Goal: Information Seeking & Learning: Learn about a topic

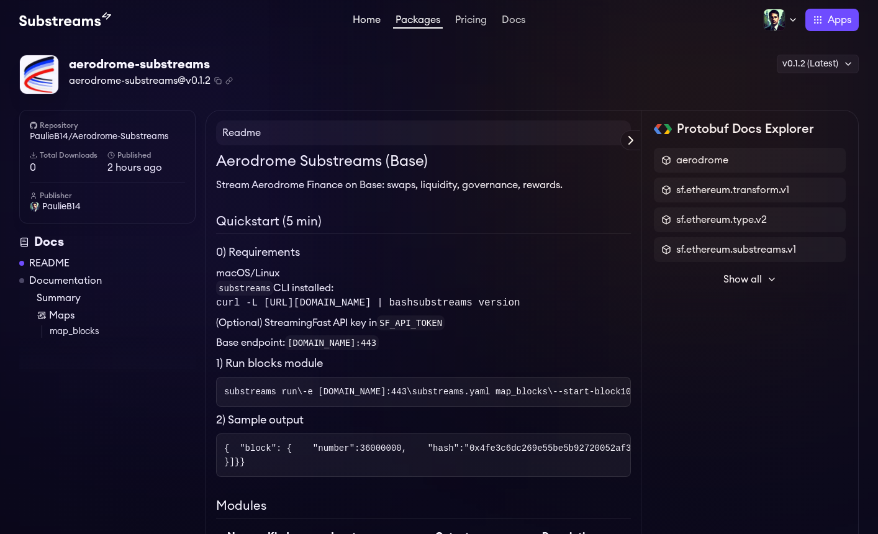
click at [365, 24] on link "Home" at bounding box center [366, 21] width 33 height 12
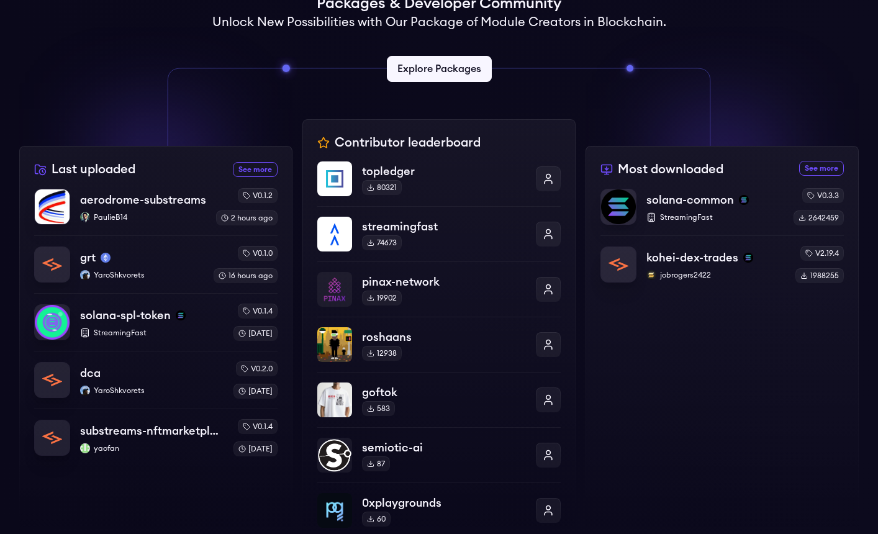
scroll to position [265, 0]
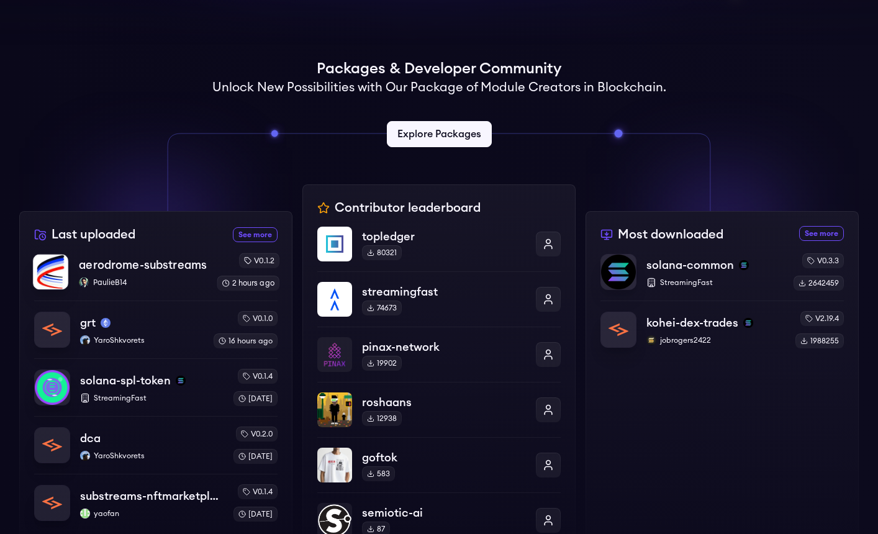
click at [145, 281] on p "PaulieB14" at bounding box center [143, 282] width 128 height 10
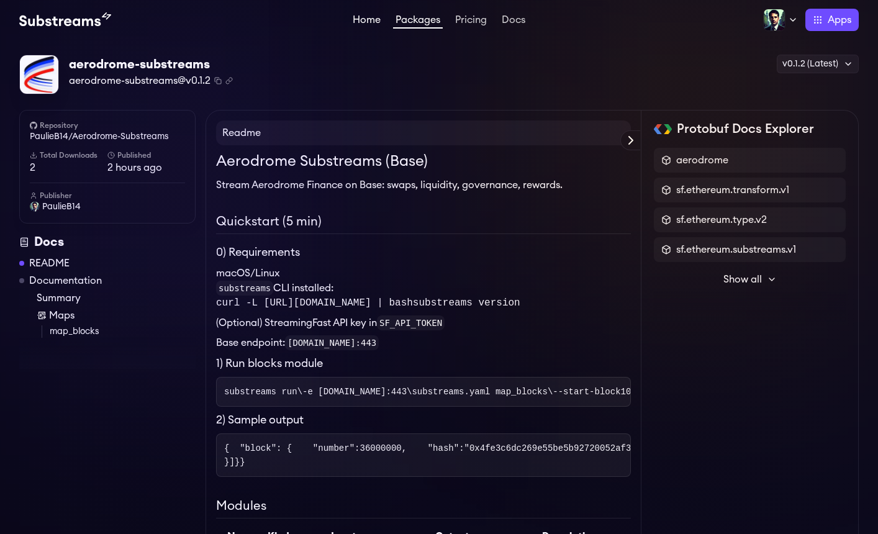
click at [367, 22] on link "Home" at bounding box center [366, 21] width 33 height 12
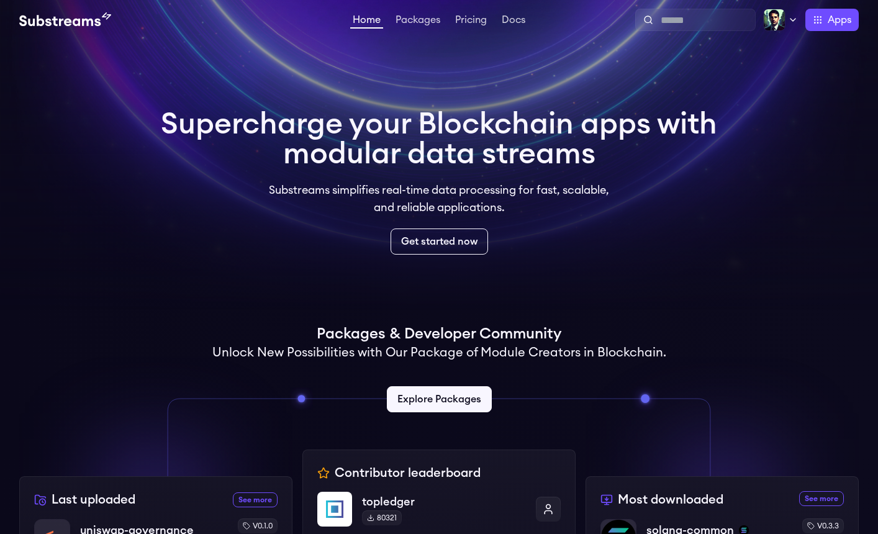
scroll to position [248, 0]
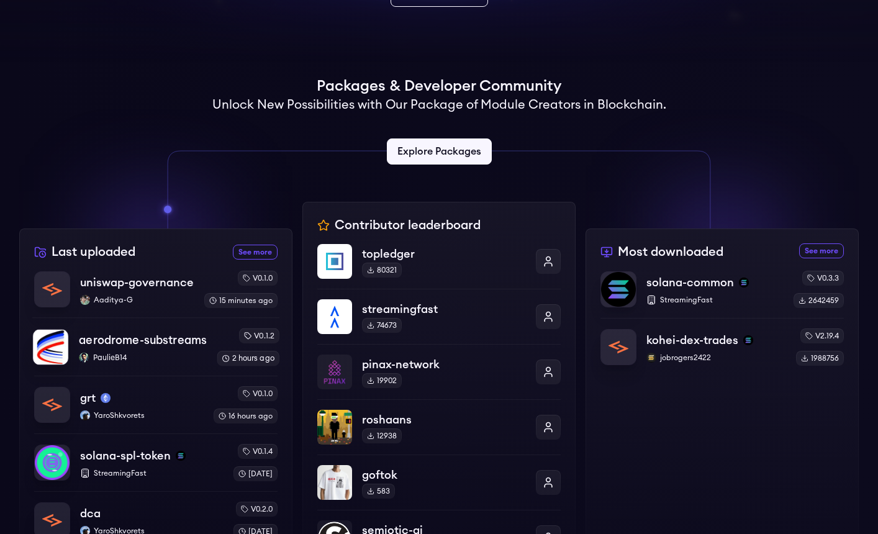
click at [148, 353] on p "PaulieB14" at bounding box center [143, 358] width 128 height 10
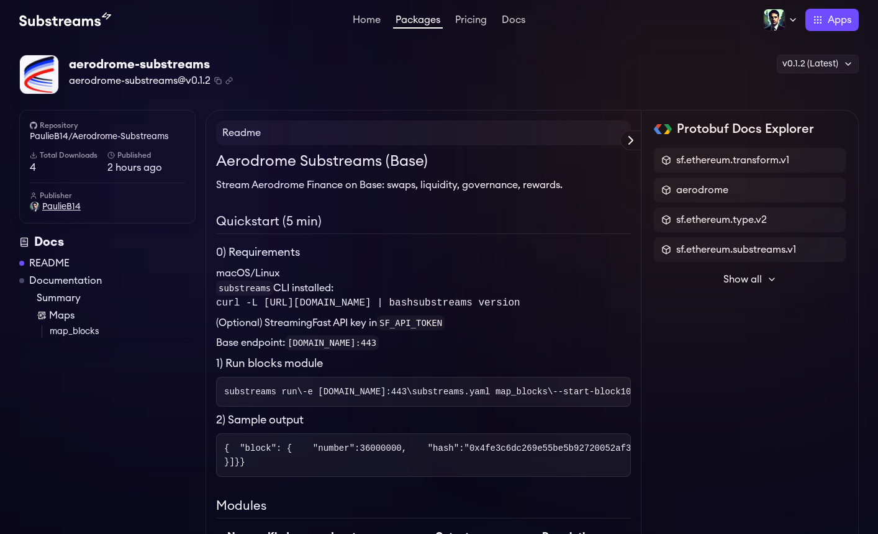
click at [60, 208] on span "PaulieB14" at bounding box center [61, 206] width 38 height 12
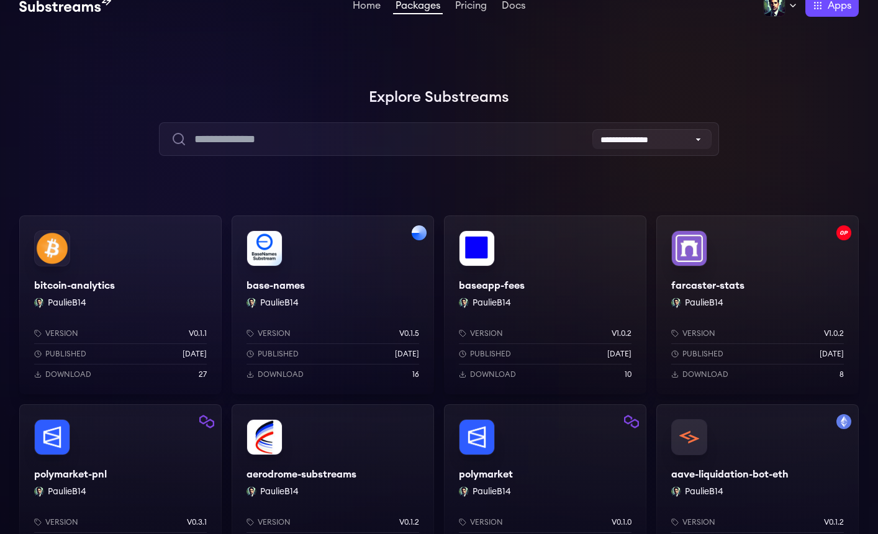
scroll to position [196, 0]
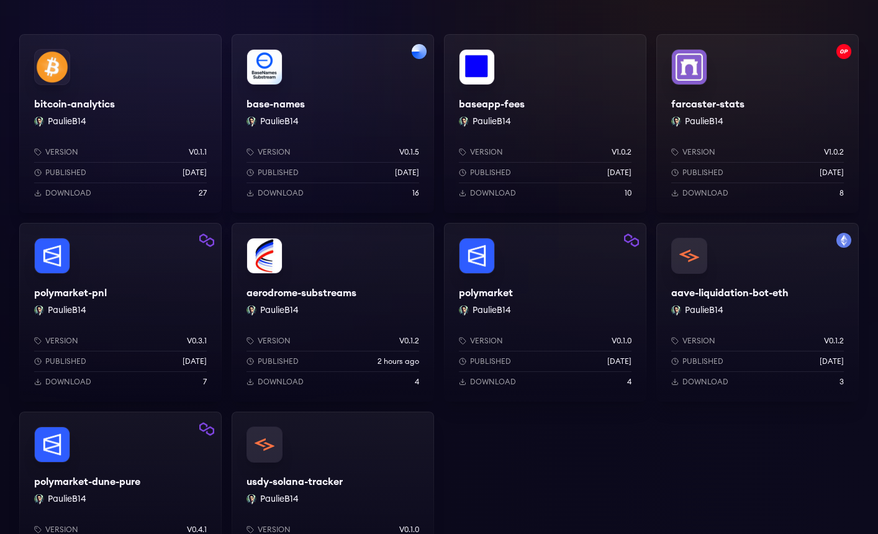
click at [349, 259] on div "aerodrome-substreams PaulieB14 Version v0.1.2 Published 2 hours ago Download 4" at bounding box center [333, 312] width 202 height 179
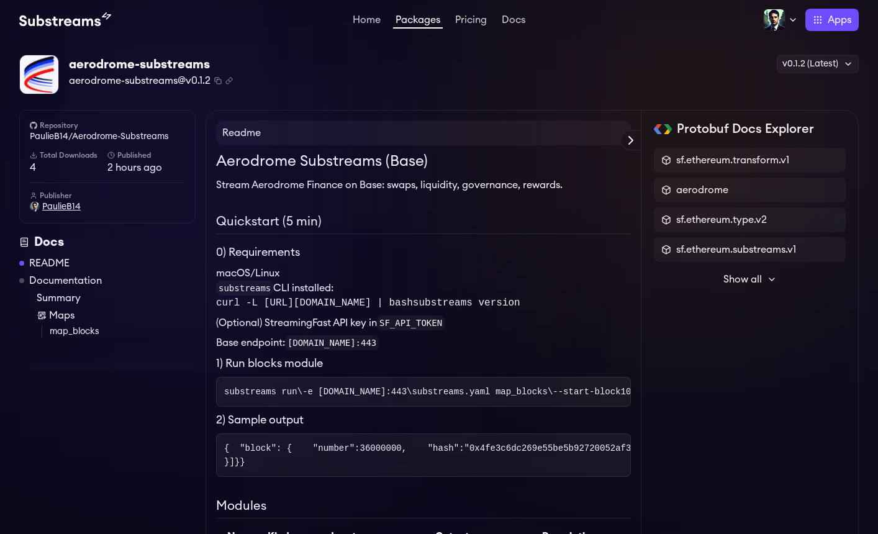
click at [66, 210] on span "PaulieB14" at bounding box center [61, 206] width 38 height 12
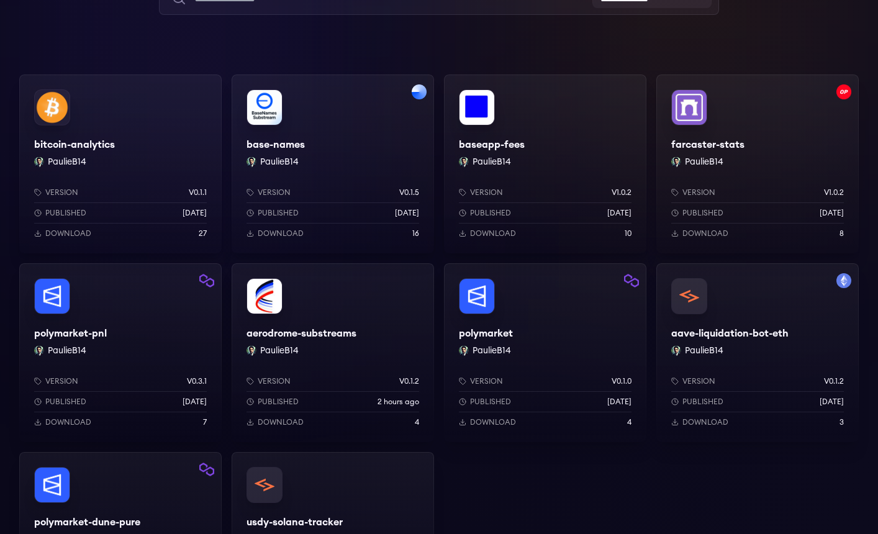
scroll to position [161, 0]
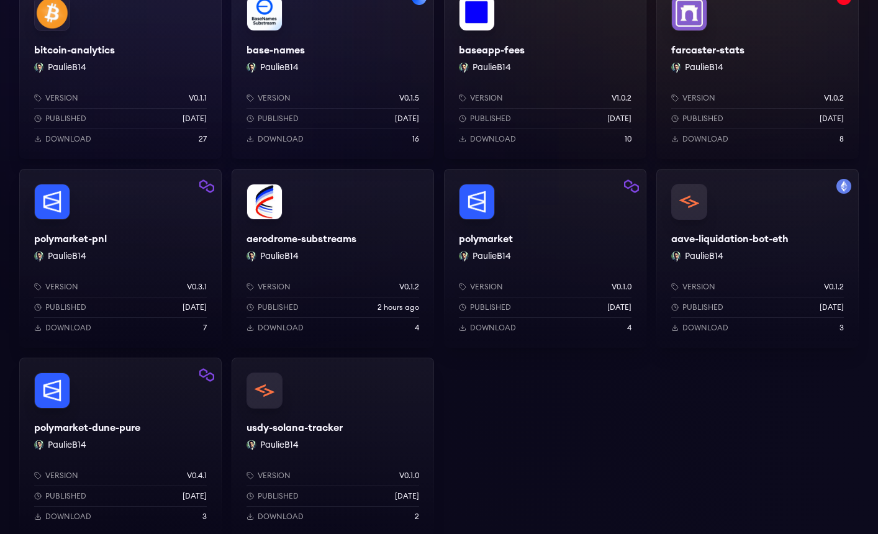
scroll to position [323, 0]
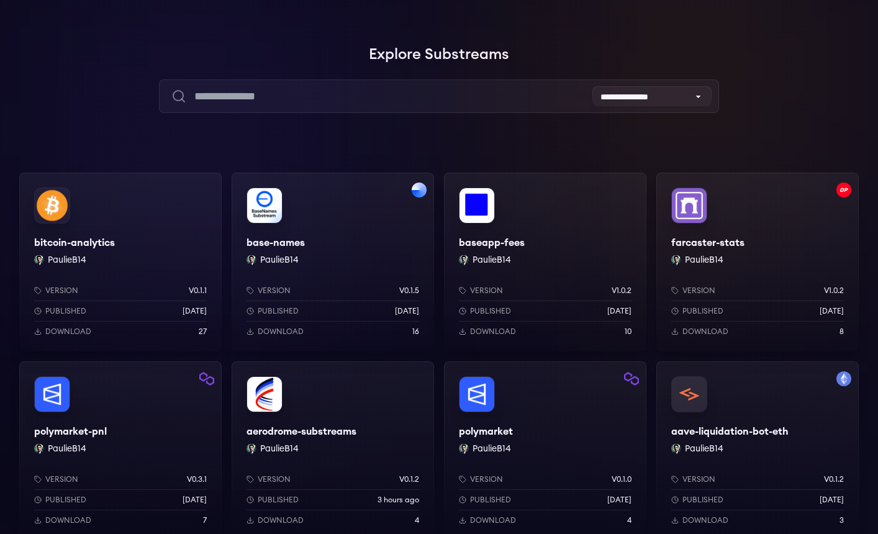
scroll to position [245, 0]
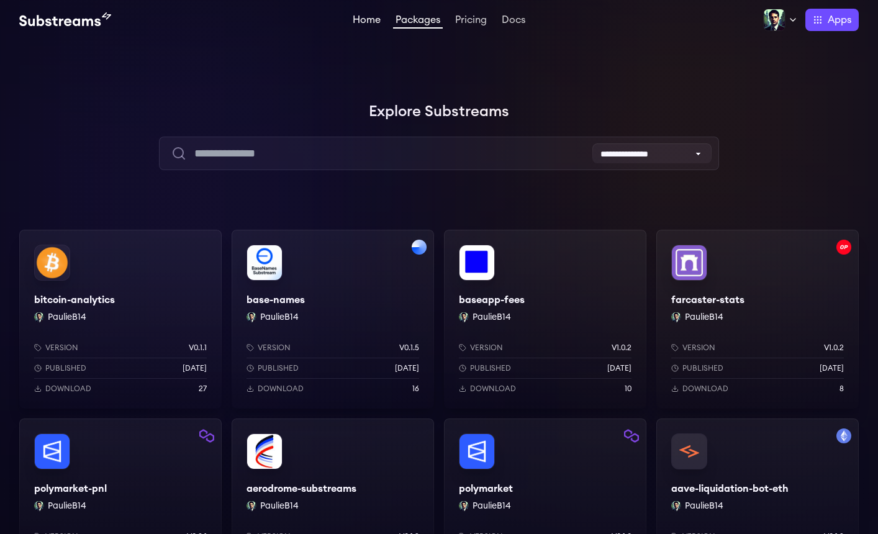
click at [367, 15] on link "Home" at bounding box center [366, 21] width 33 height 12
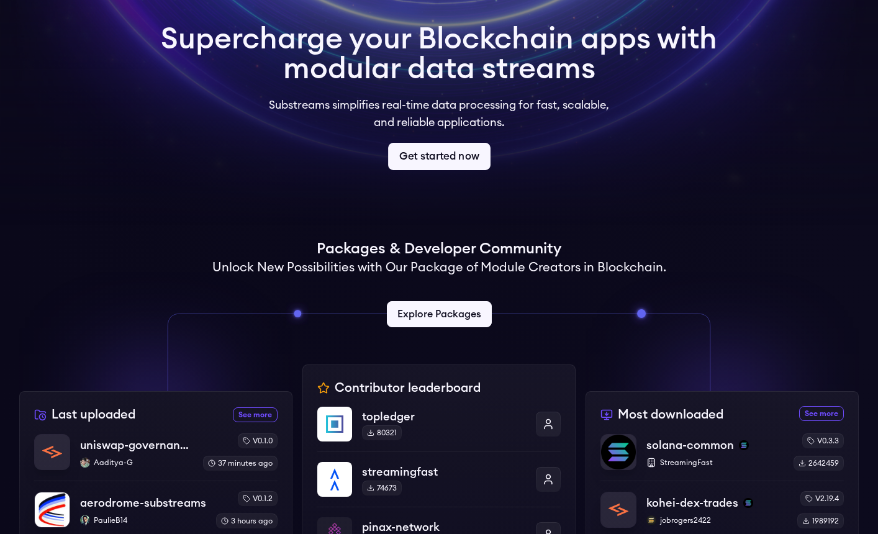
scroll to position [254, 0]
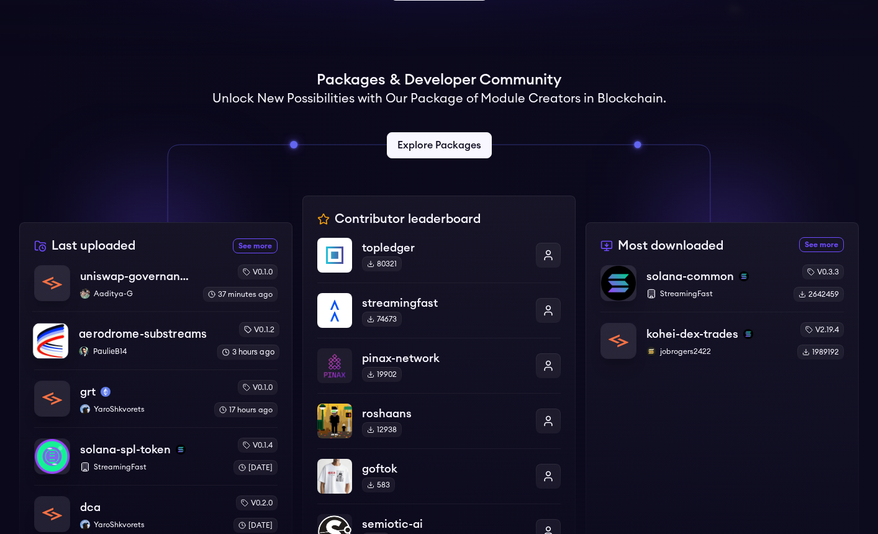
click at [142, 341] on p "aerodrome-substreams" at bounding box center [143, 333] width 128 height 17
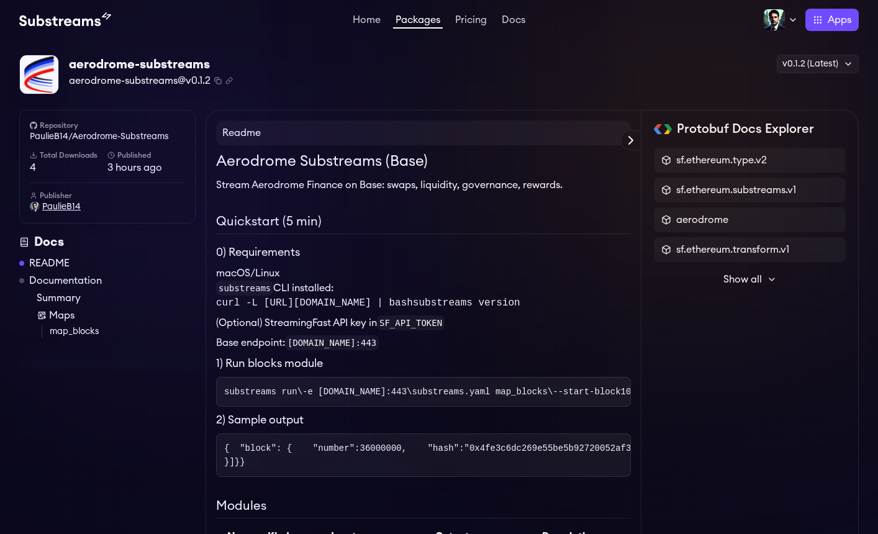
click at [65, 207] on span "PaulieB14" at bounding box center [61, 206] width 38 height 12
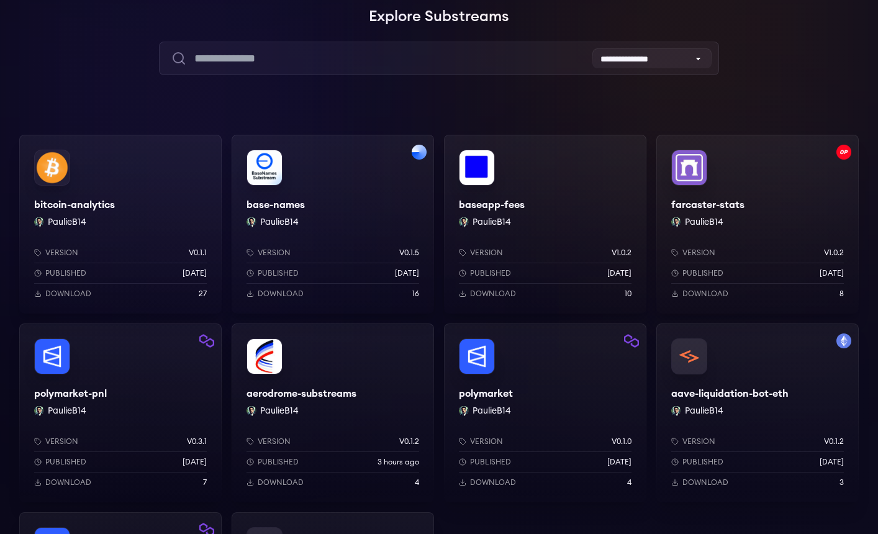
scroll to position [79, 0]
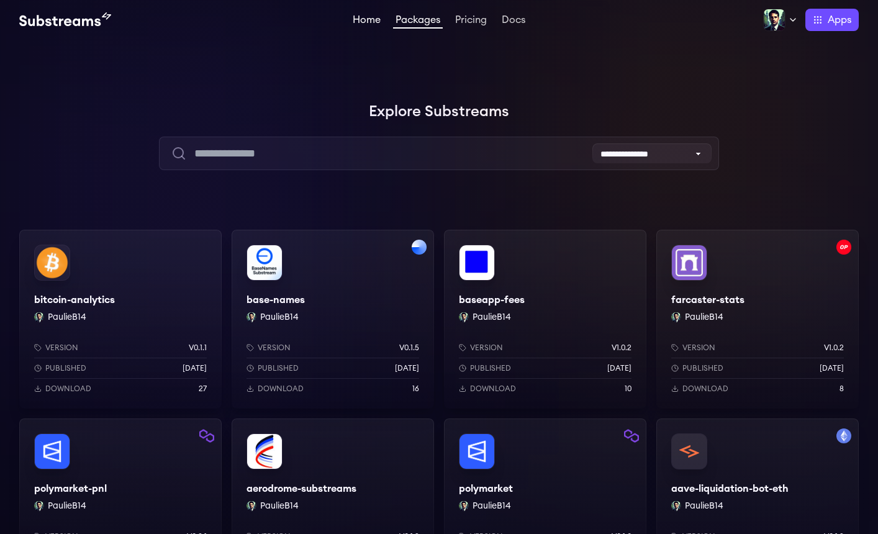
click at [364, 20] on link "Home" at bounding box center [366, 21] width 33 height 12
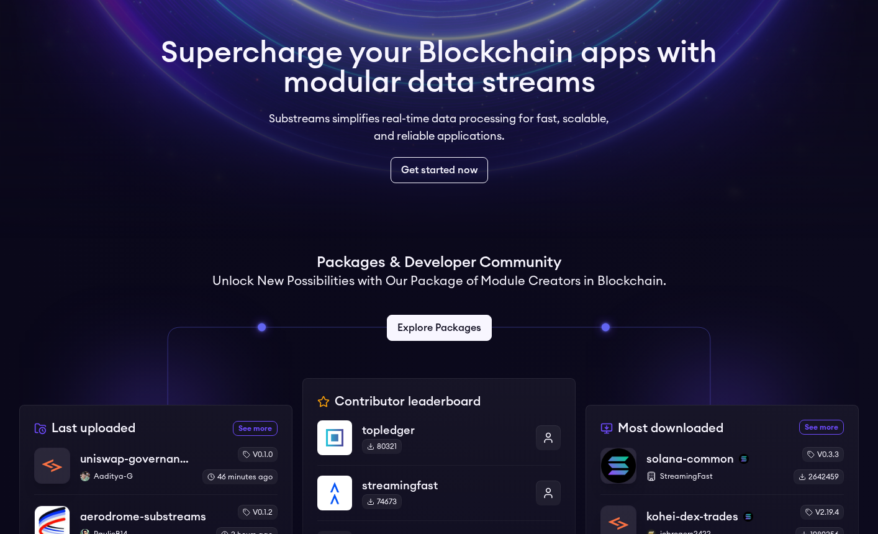
scroll to position [371, 0]
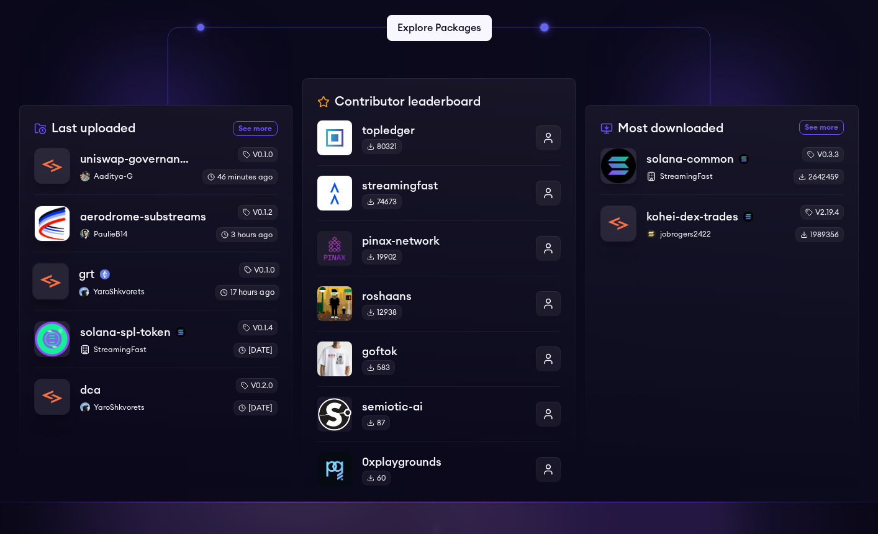
click at [115, 293] on p "YaroShkvorets" at bounding box center [142, 292] width 126 height 10
click at [175, 232] on p "PaulieB14" at bounding box center [143, 234] width 128 height 10
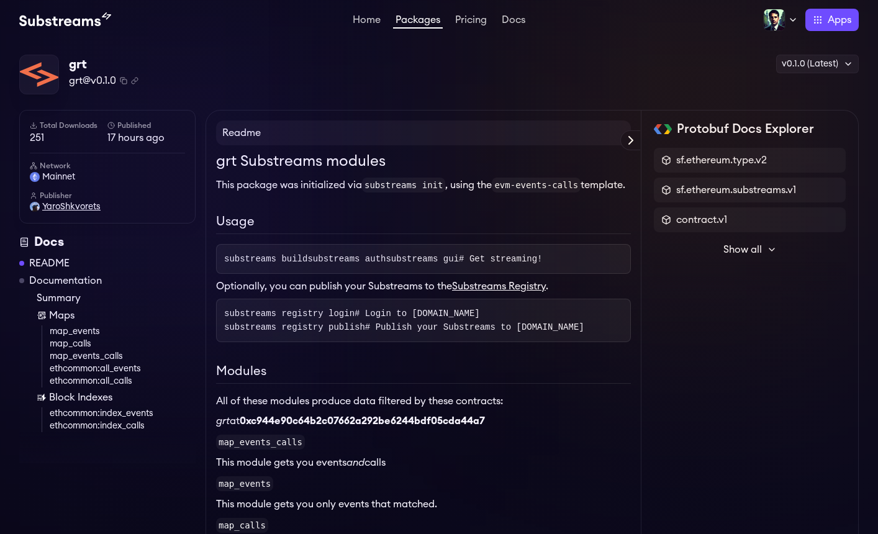
click at [82, 206] on span "YaroShkvorets" at bounding box center [71, 206] width 58 height 12
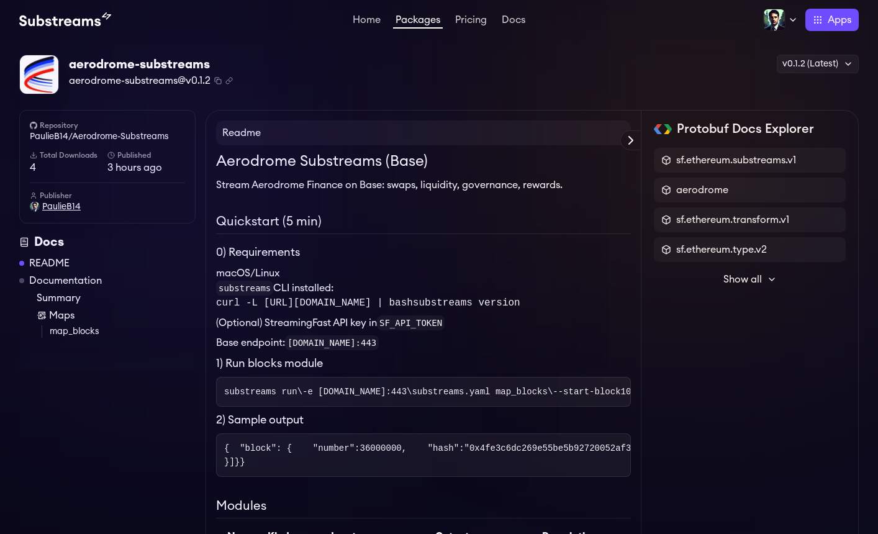
click at [70, 208] on span "PaulieB14" at bounding box center [61, 206] width 38 height 12
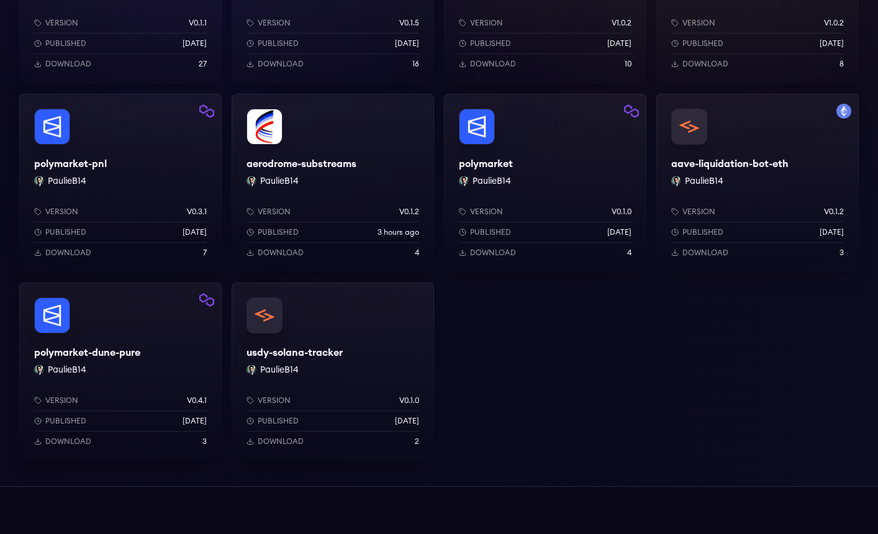
scroll to position [320, 0]
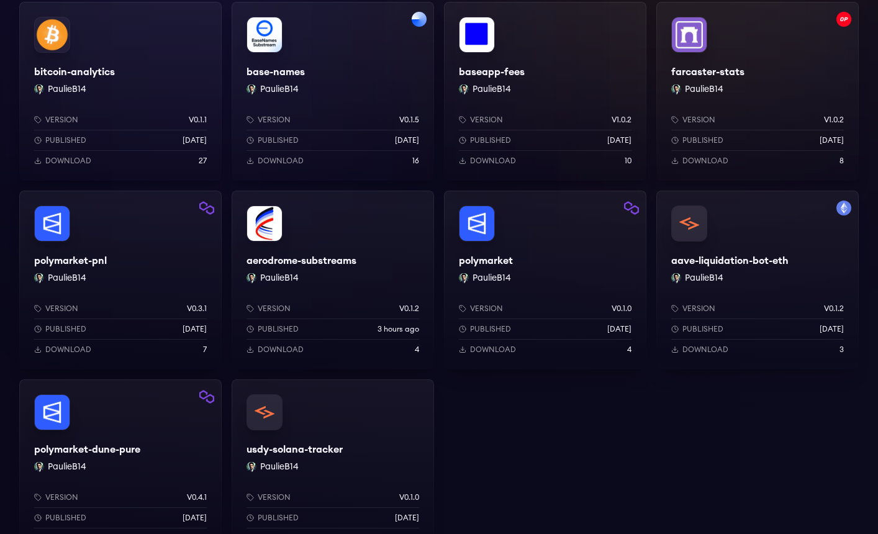
scroll to position [228, 0]
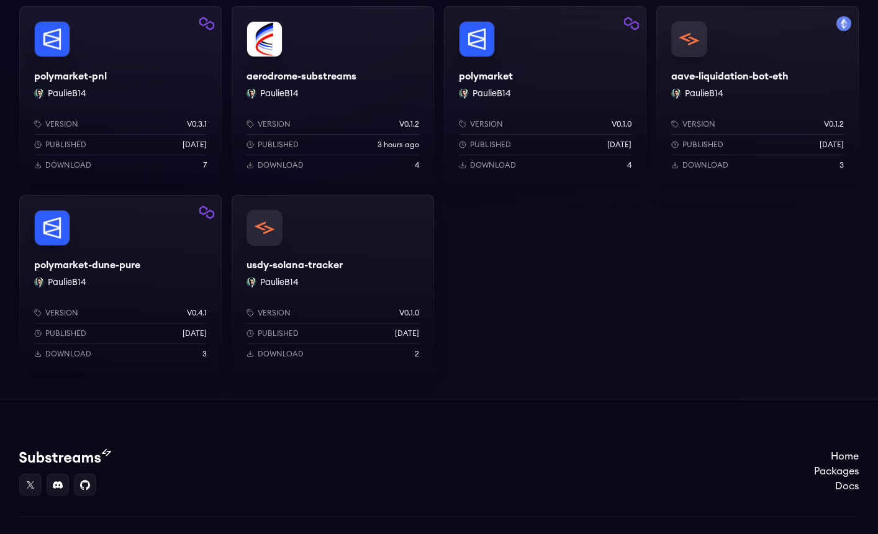
scroll to position [397, 0]
